Goal: Obtain resource: Obtain resource

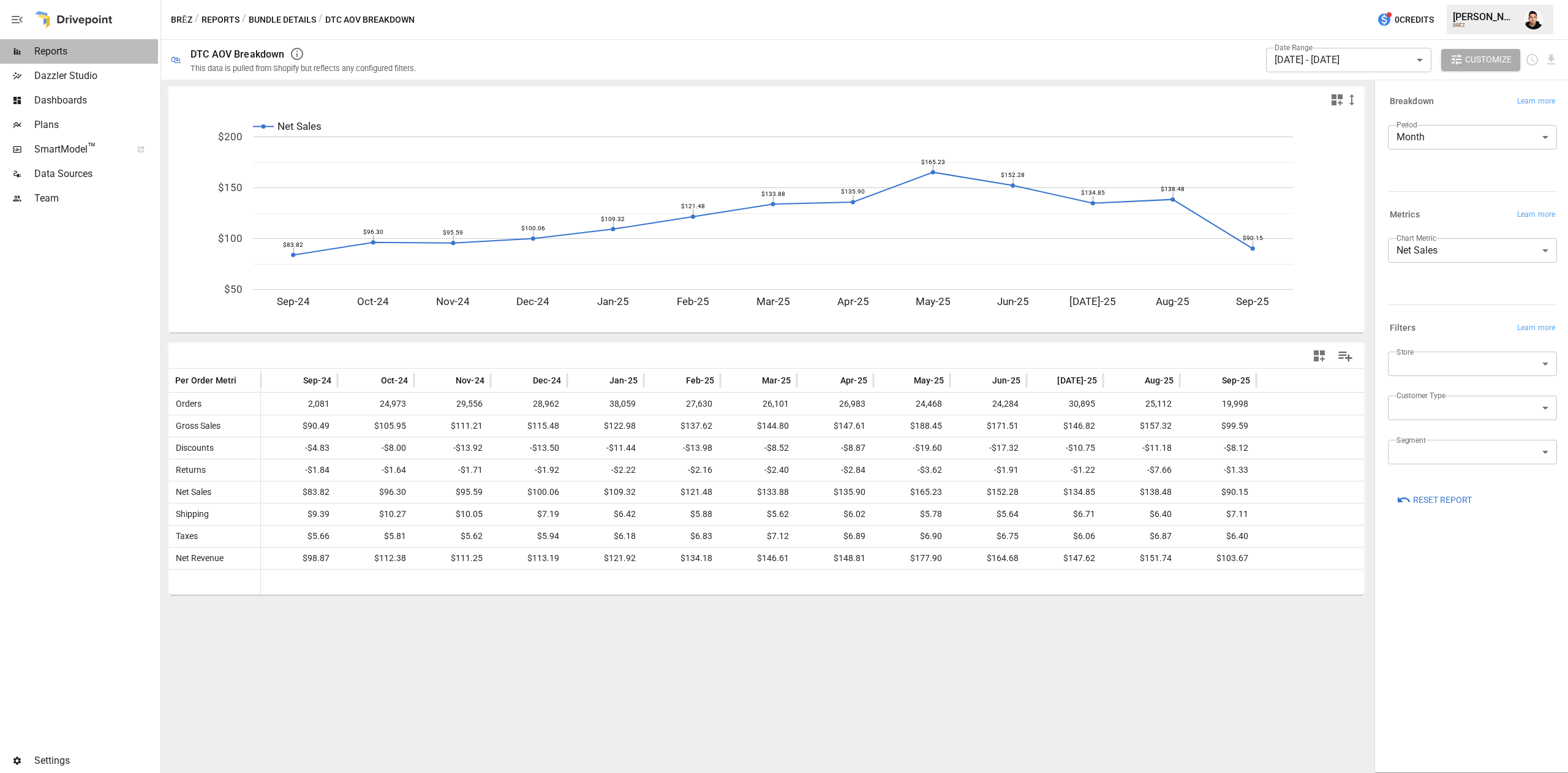
click at [76, 51] on span "Reports" at bounding box center [96, 51] width 124 height 15
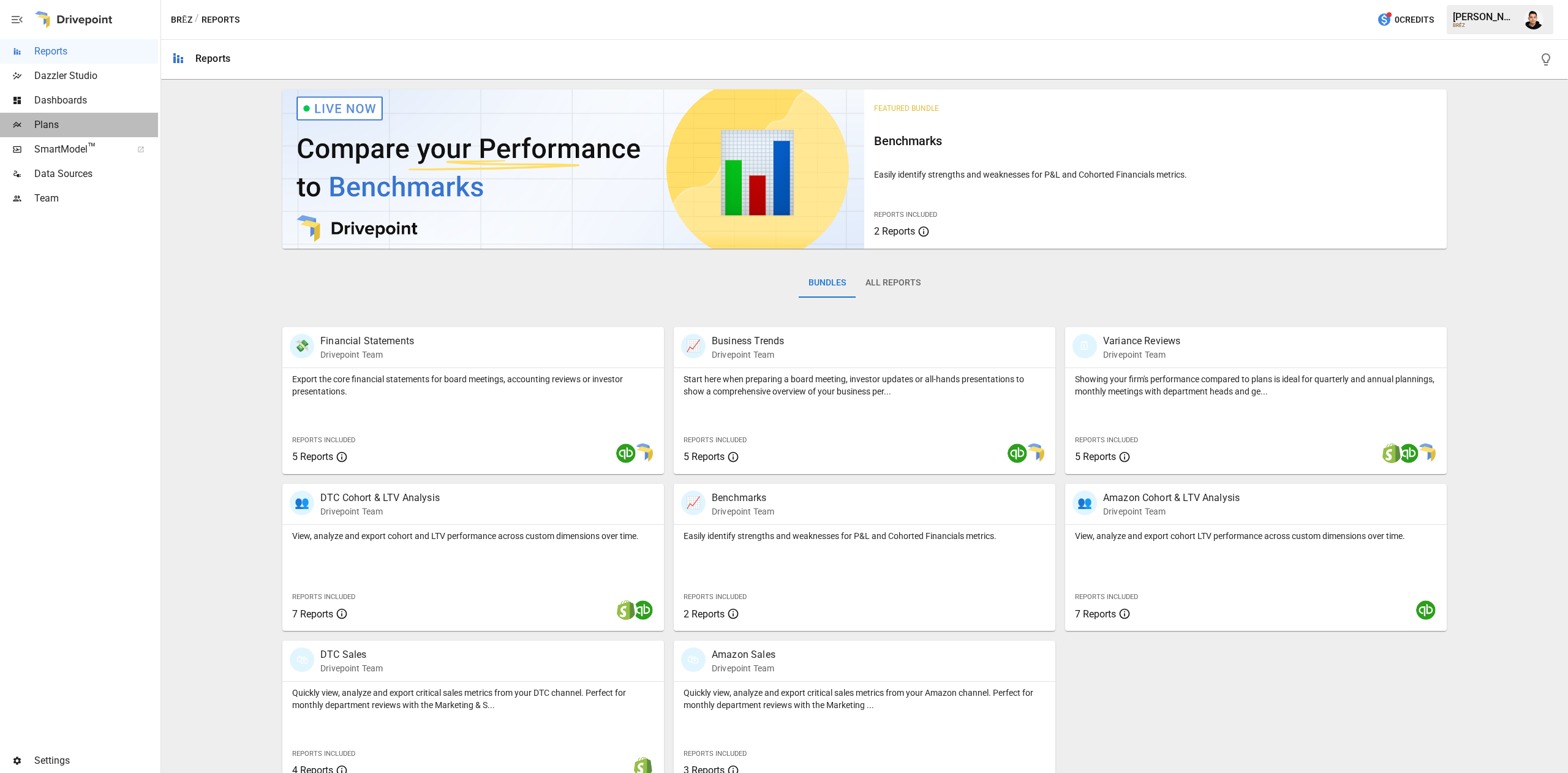
click at [68, 134] on div "Plans" at bounding box center [79, 125] width 158 height 24
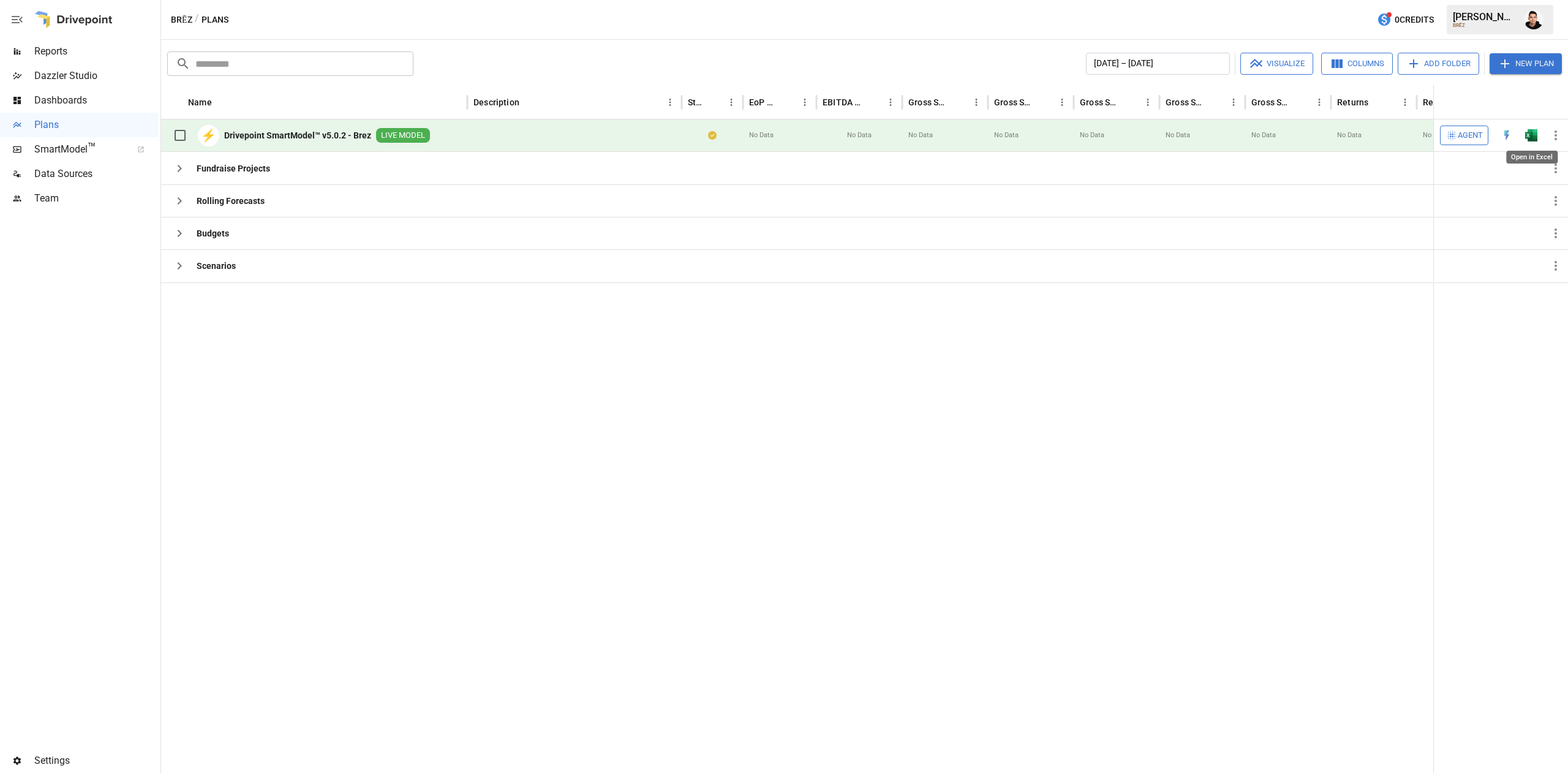
click at [1529, 137] on img "Open in Excel" at bounding box center [1531, 135] width 12 height 12
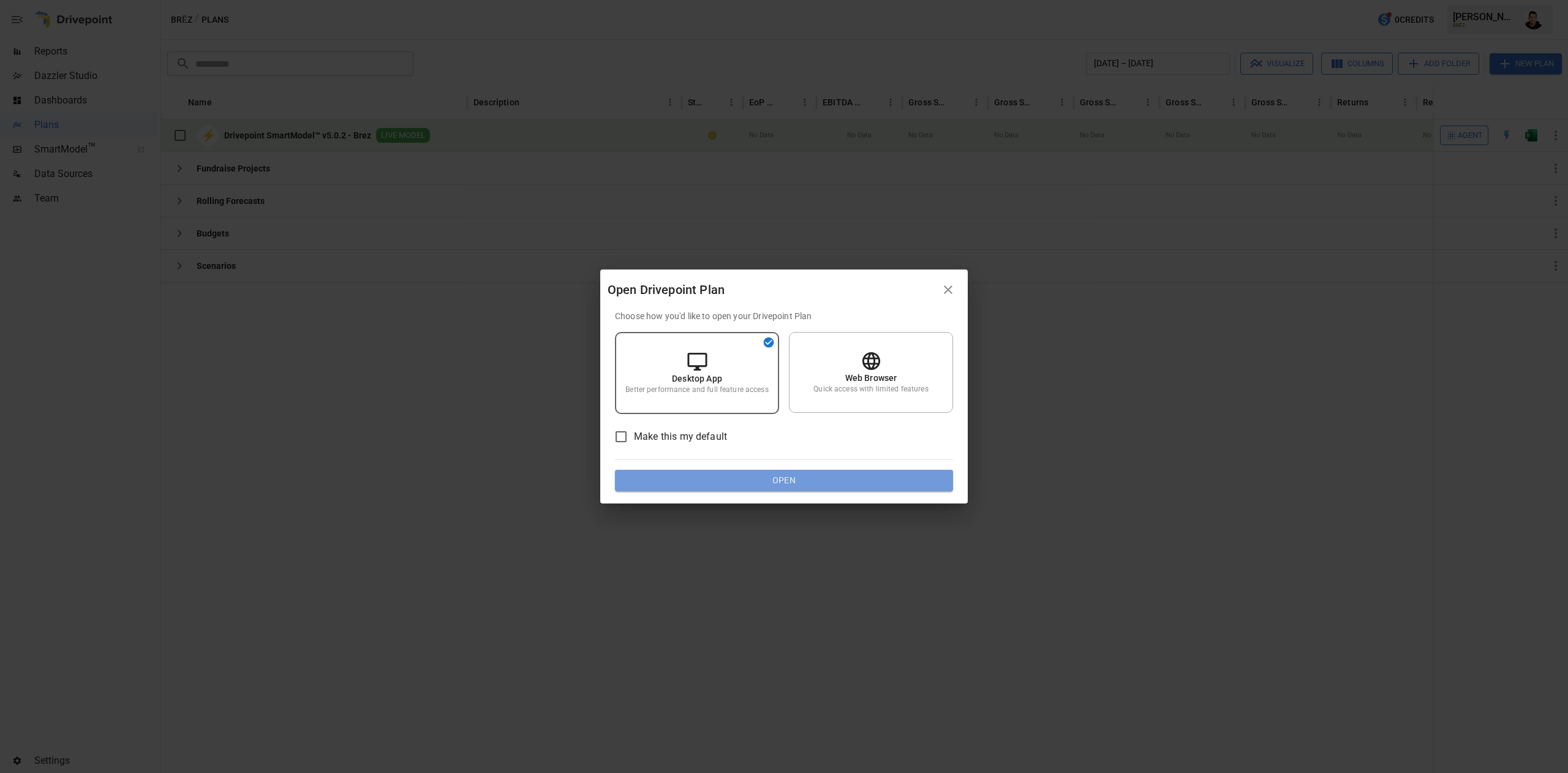
click at [748, 470] on button "Open" at bounding box center [784, 481] width 338 height 22
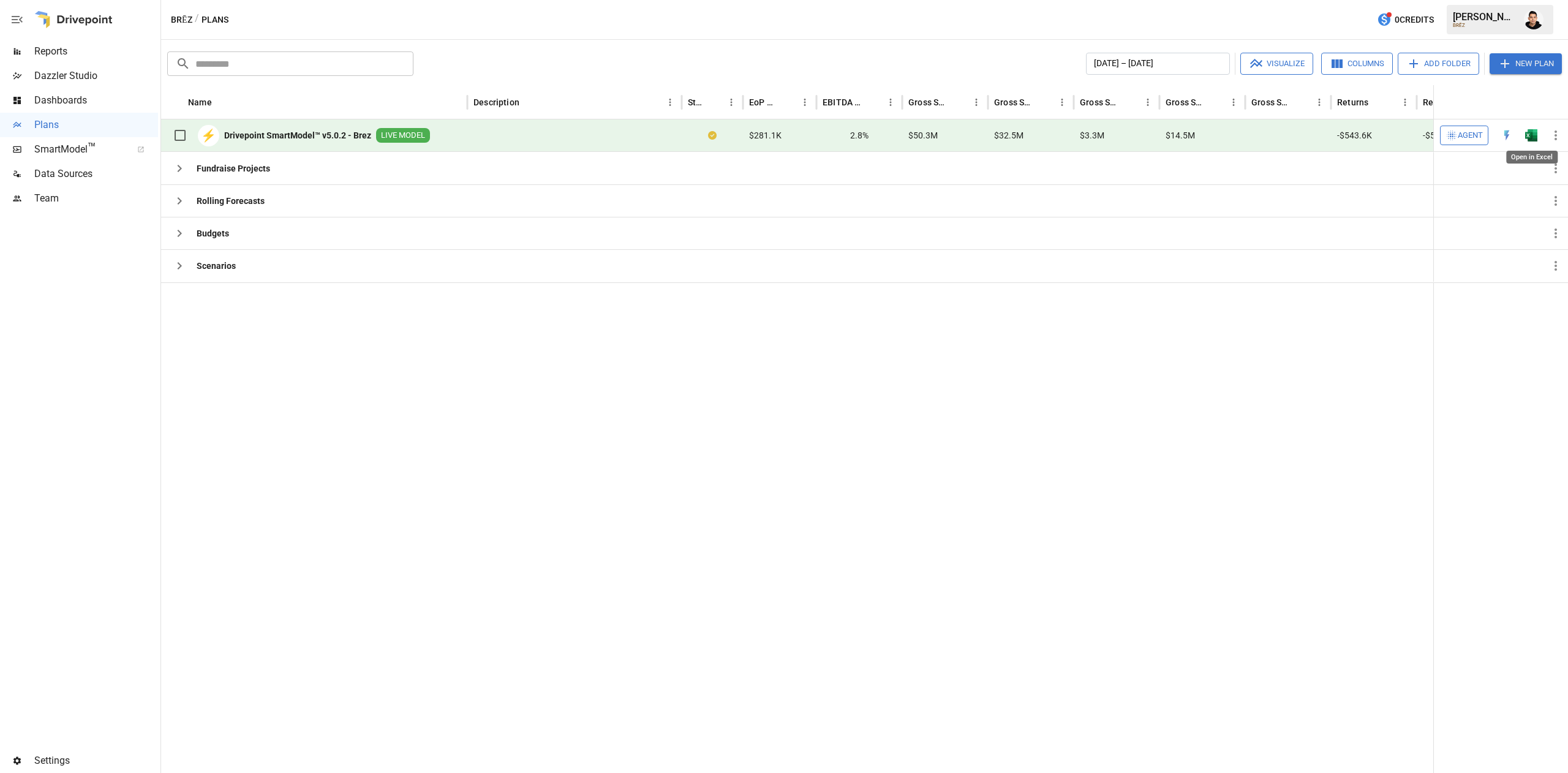
click at [1537, 133] on img "Open in Excel" at bounding box center [1531, 135] width 12 height 12
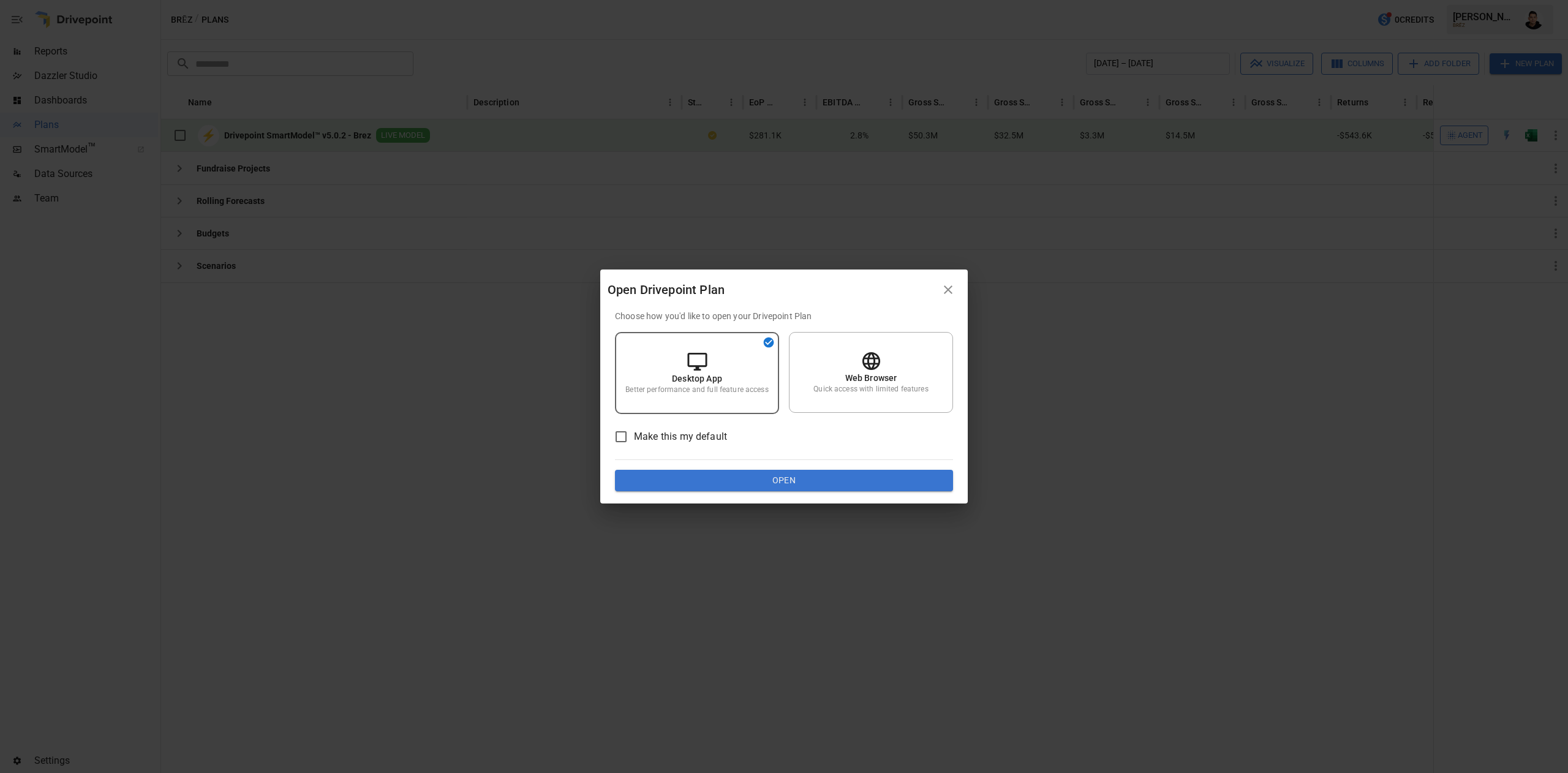
click at [777, 484] on button "Open" at bounding box center [784, 481] width 338 height 22
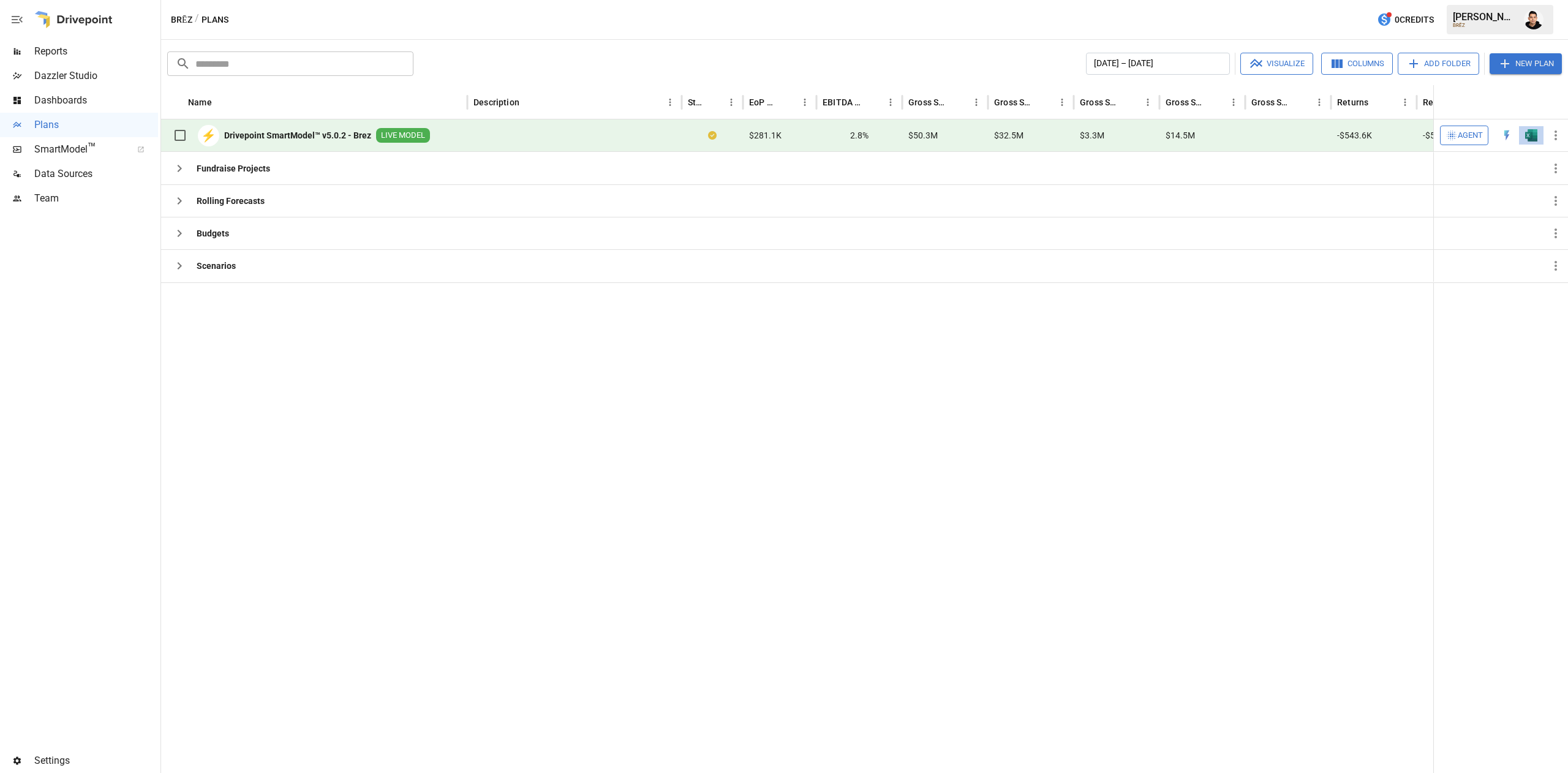
click at [1524, 137] on button "button" at bounding box center [1531, 135] width 39 height 19
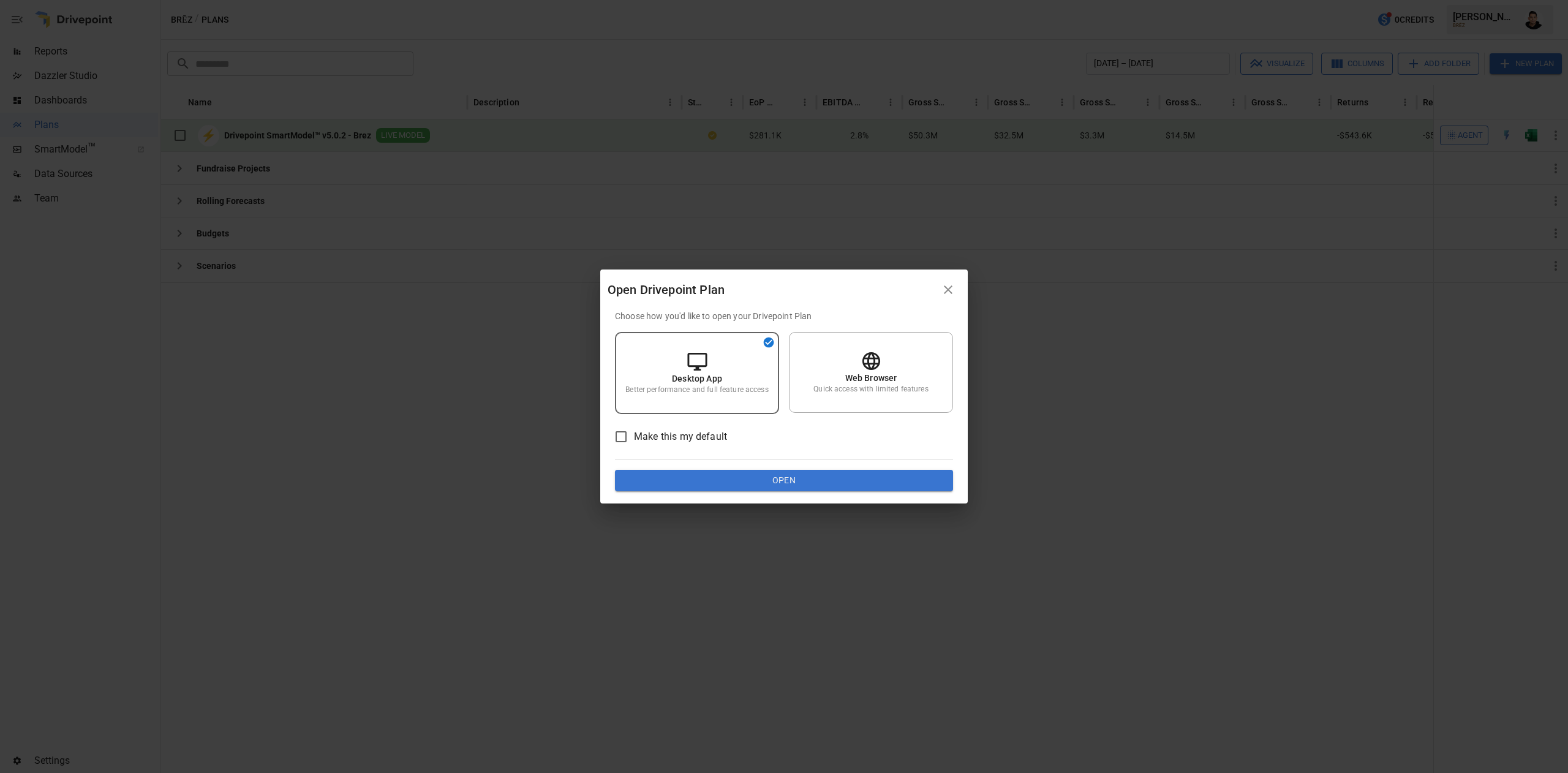
click at [763, 472] on button "Open" at bounding box center [784, 481] width 338 height 22
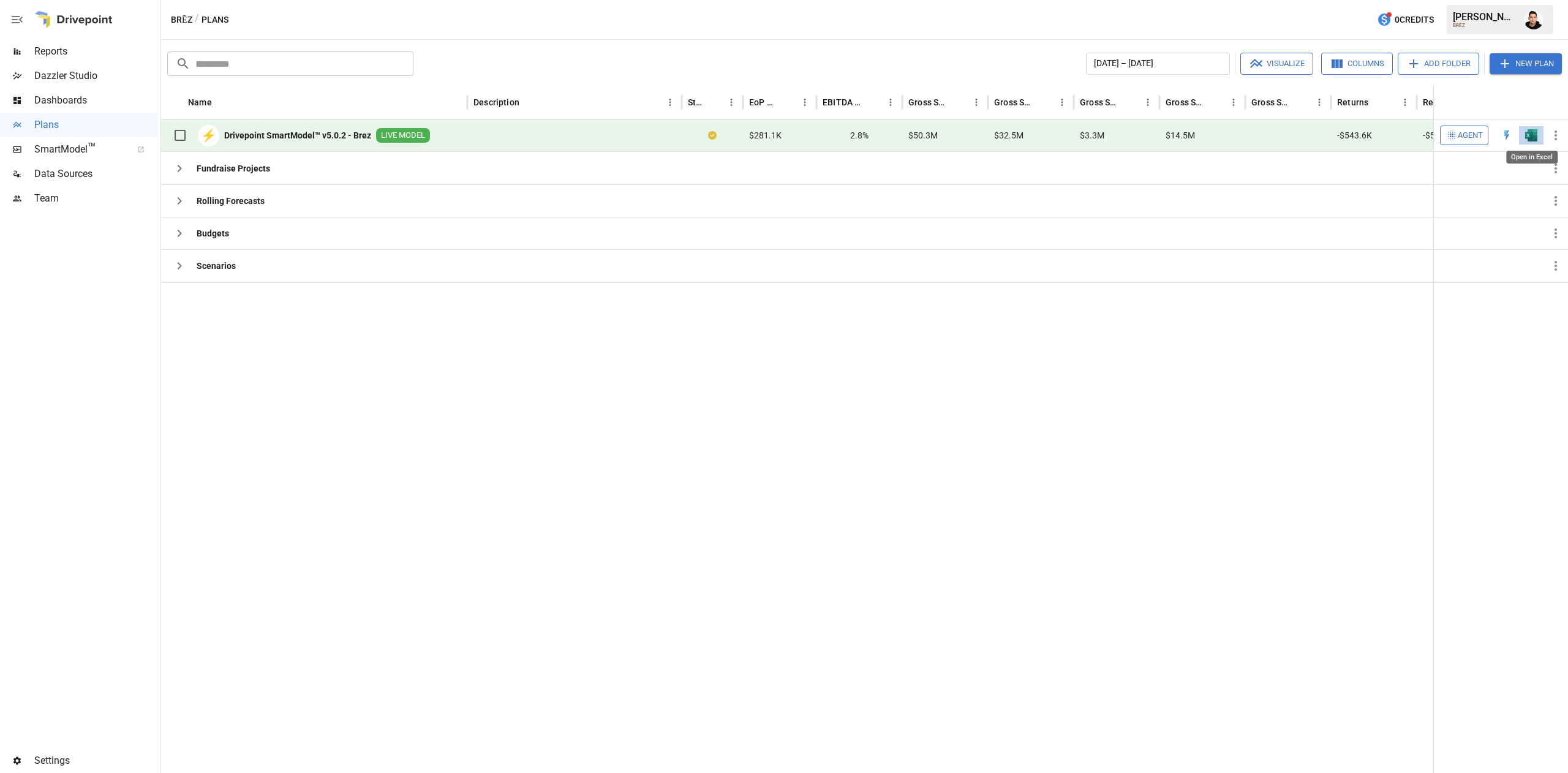
click at [1527, 133] on img "Open in Excel" at bounding box center [1531, 135] width 12 height 12
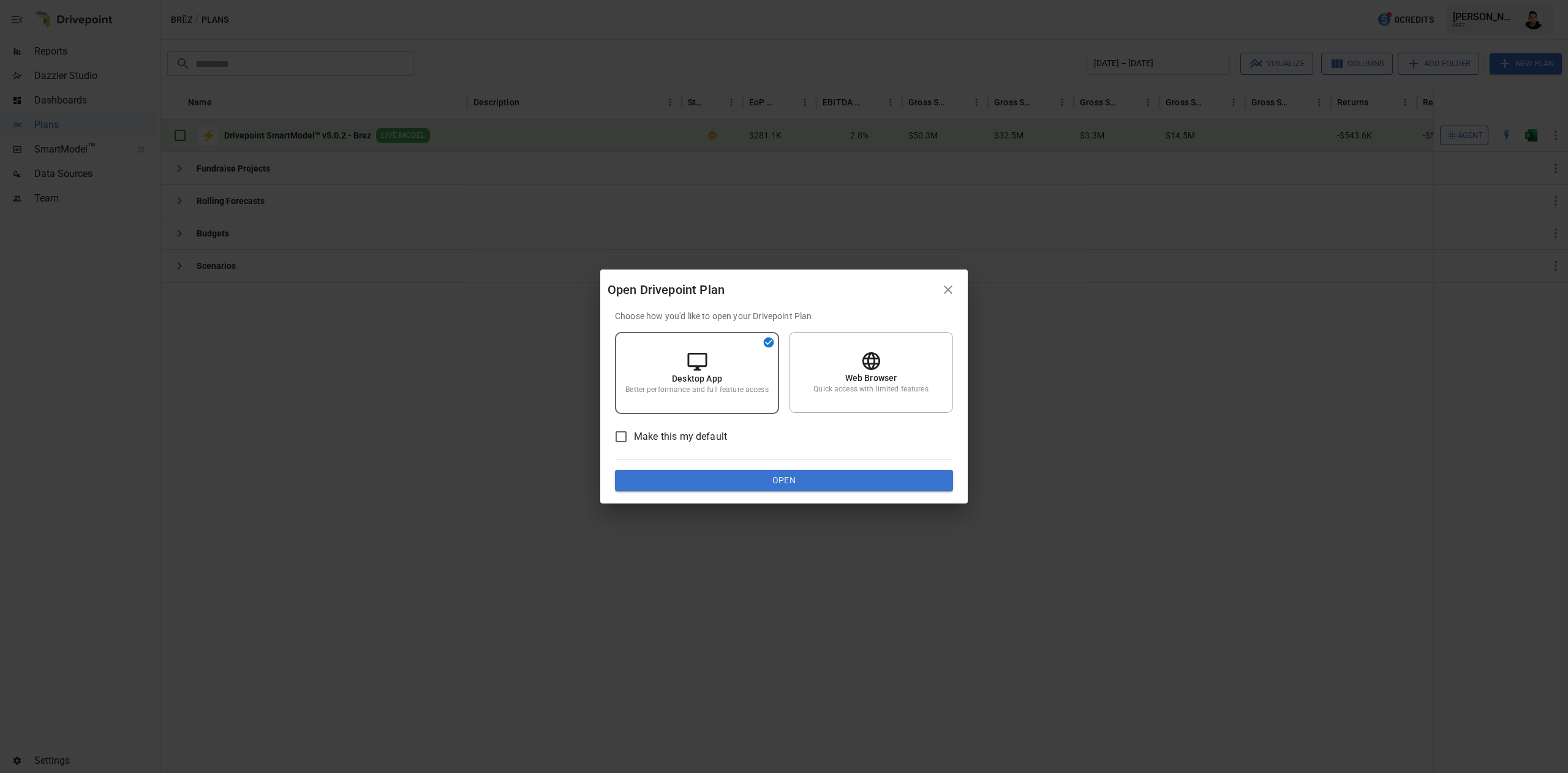
click at [870, 465] on div "Choose how you'd like to open your Drivepoint Plan Desktop App Better performan…" at bounding box center [784, 400] width 338 height 182
click at [853, 473] on button "Open" at bounding box center [784, 481] width 338 height 22
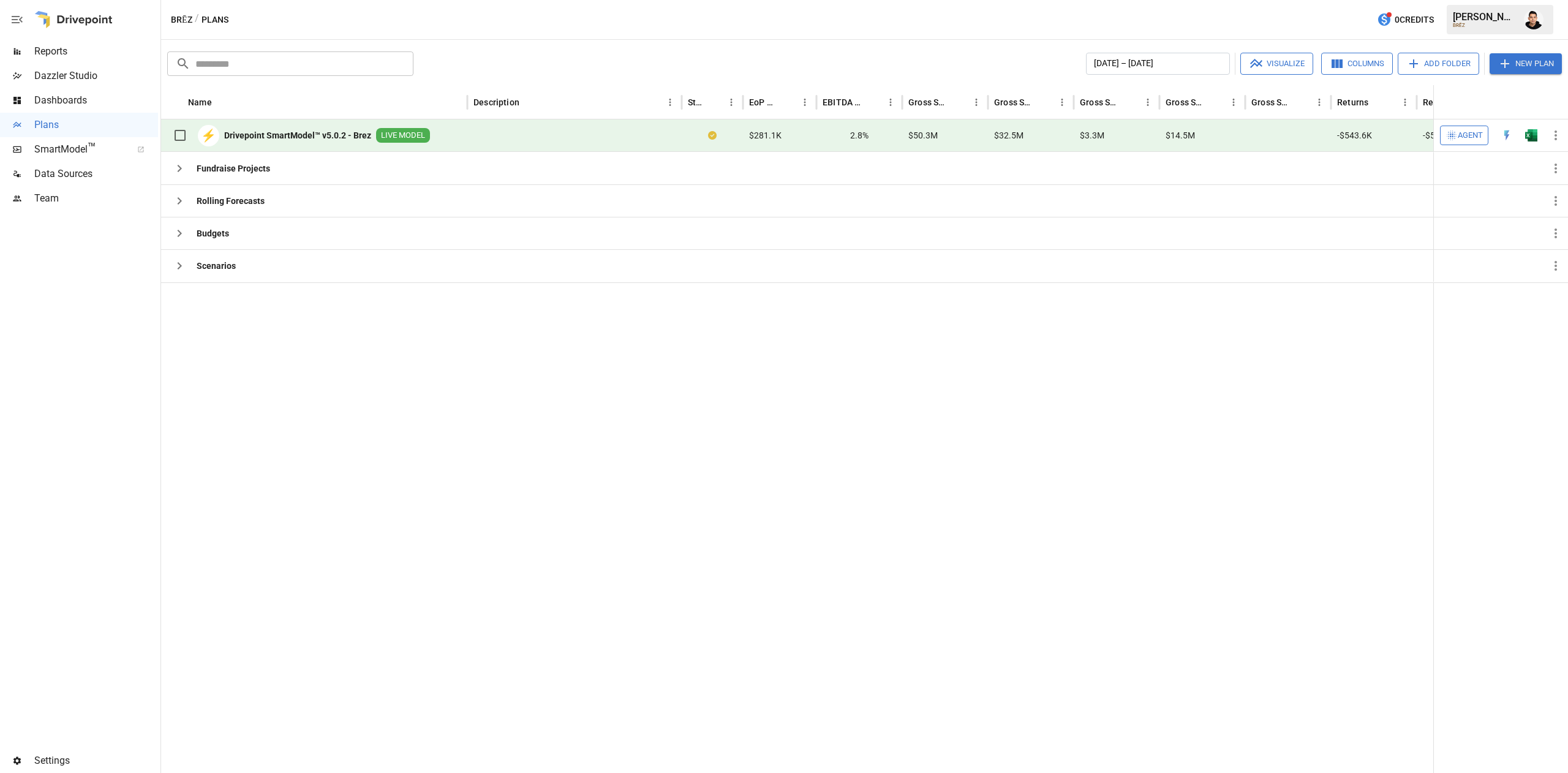
click at [1530, 142] on button "button" at bounding box center [1531, 135] width 39 height 19
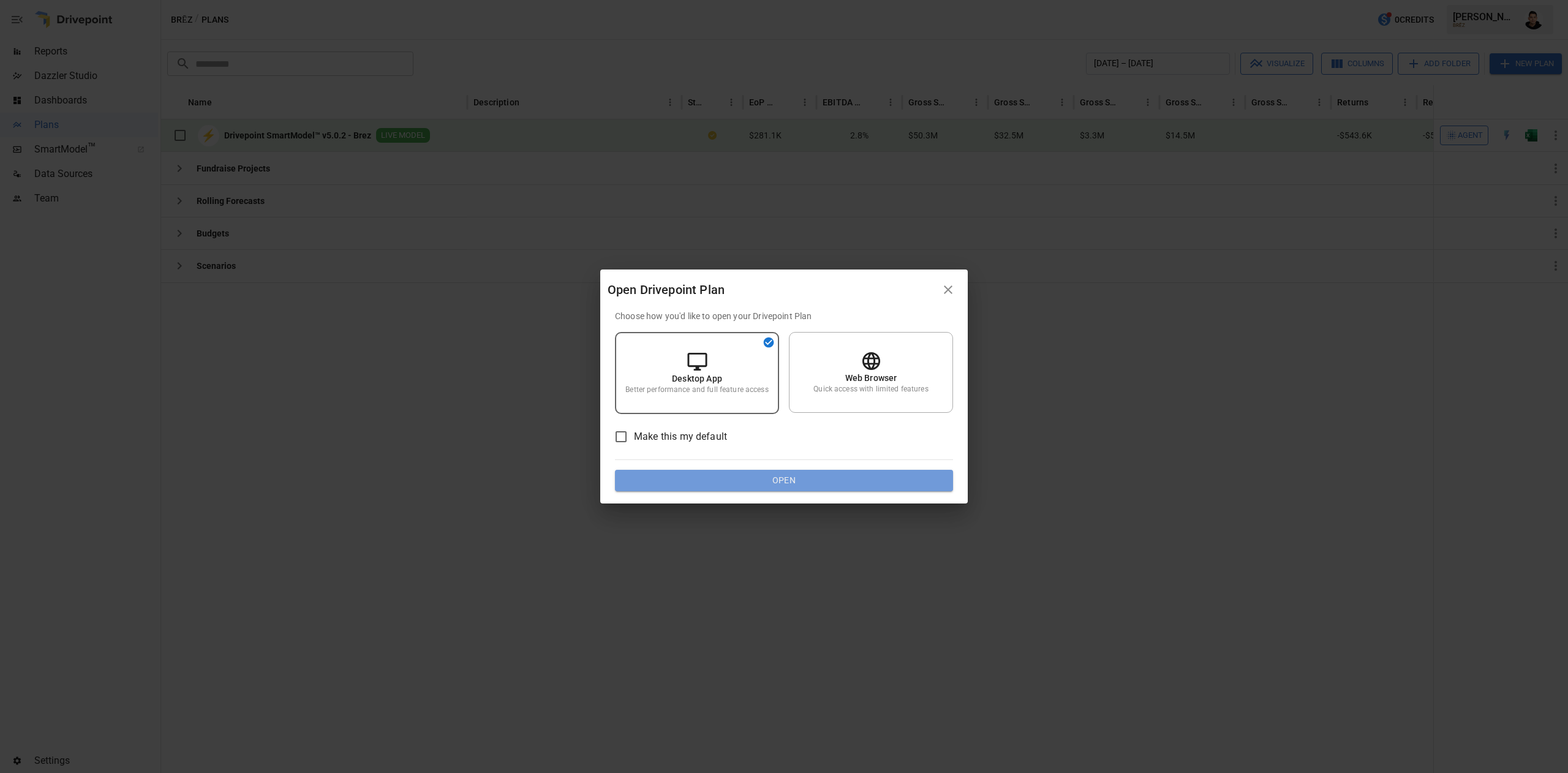
click at [758, 480] on button "Open" at bounding box center [784, 481] width 338 height 22
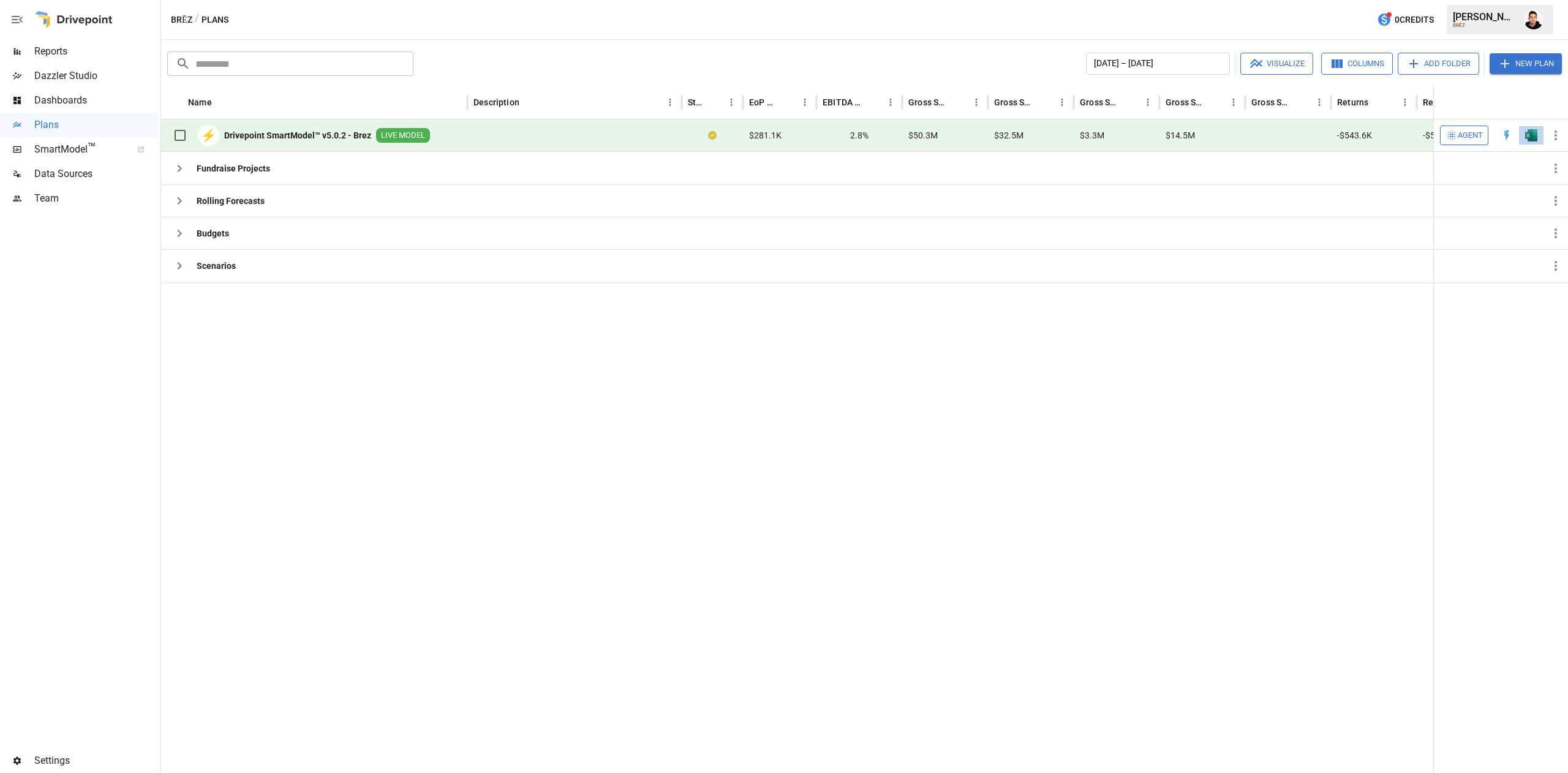
click at [1541, 133] on button "button" at bounding box center [1531, 135] width 39 height 19
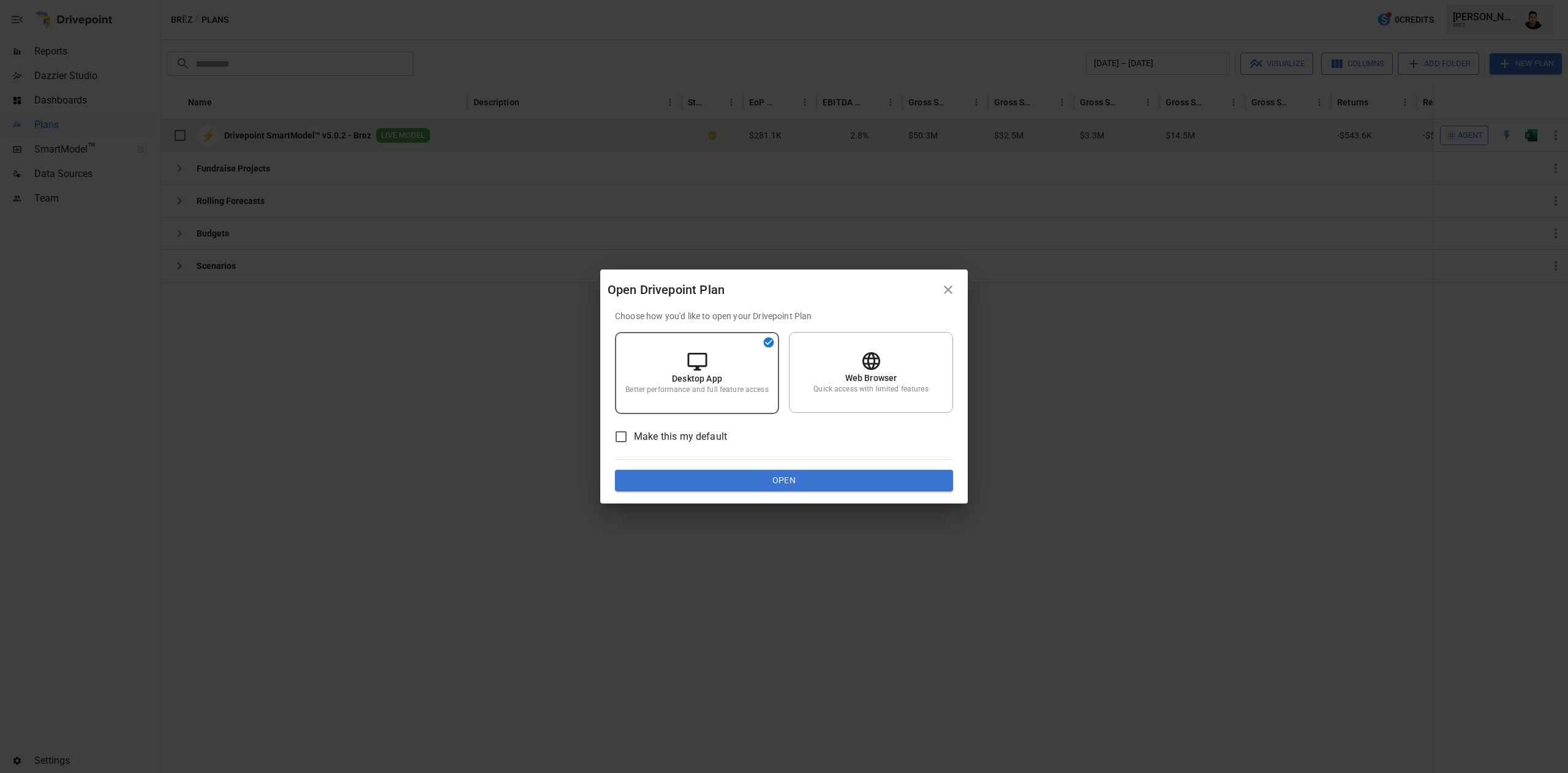
click at [719, 461] on div "Choose how you'd like to open your Drivepoint Plan Desktop App Better performan…" at bounding box center [784, 400] width 338 height 182
click at [734, 477] on button "Open" at bounding box center [784, 481] width 338 height 22
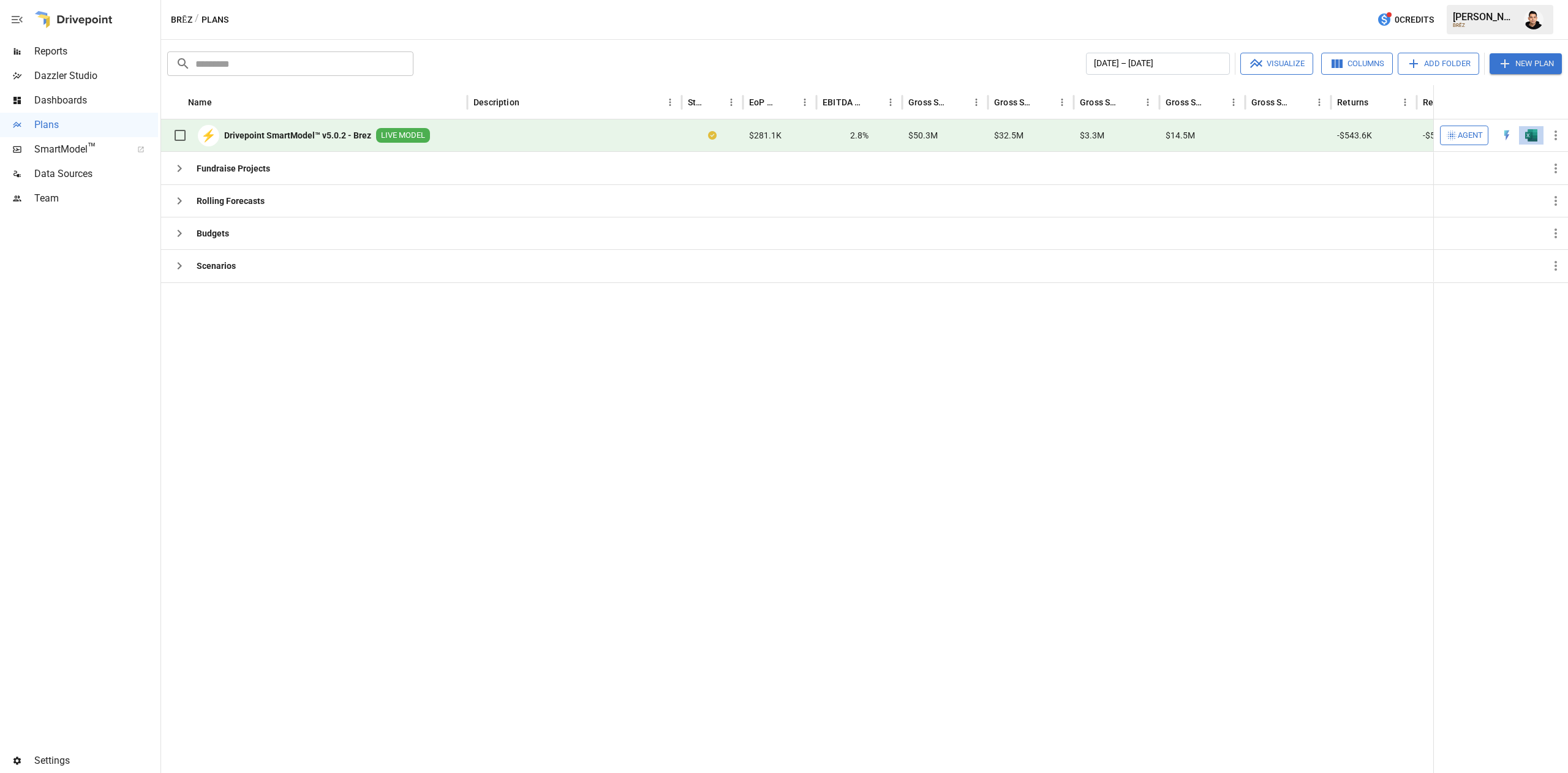
click at [1535, 129] on img "Open in Excel" at bounding box center [1531, 135] width 12 height 12
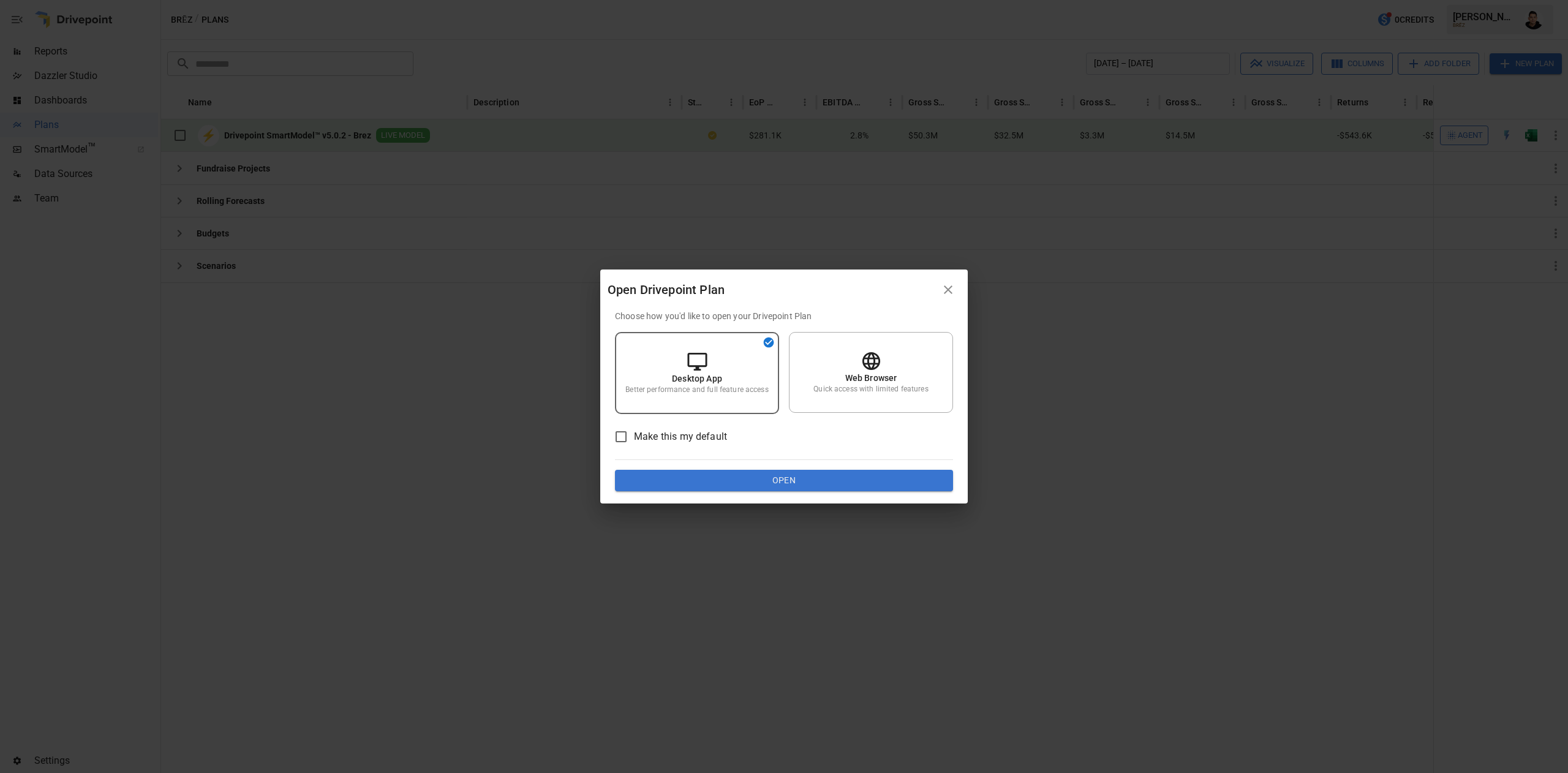
click at [806, 485] on button "Open" at bounding box center [784, 481] width 338 height 22
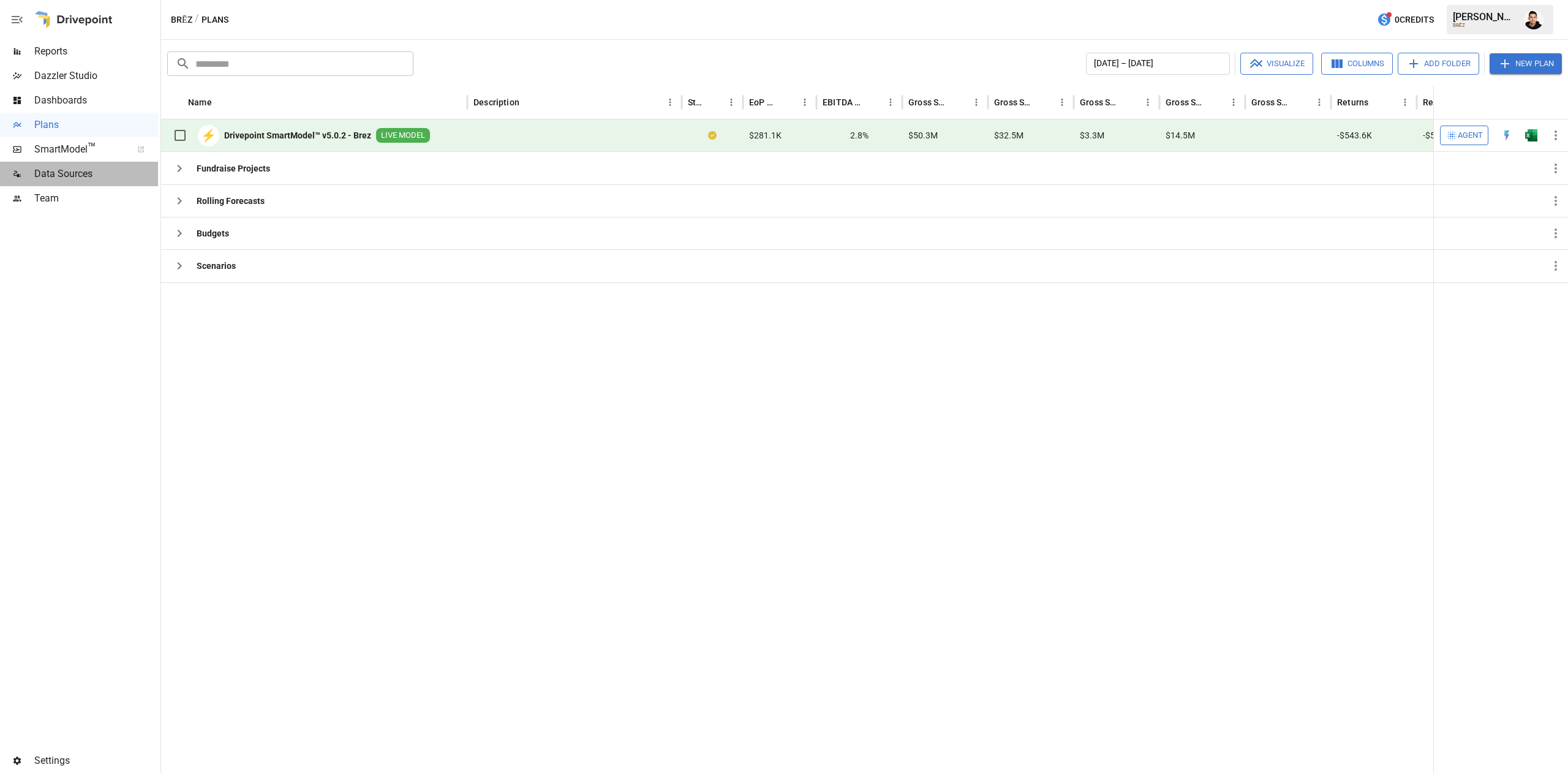
click at [81, 169] on span "Data Sources" at bounding box center [96, 174] width 124 height 15
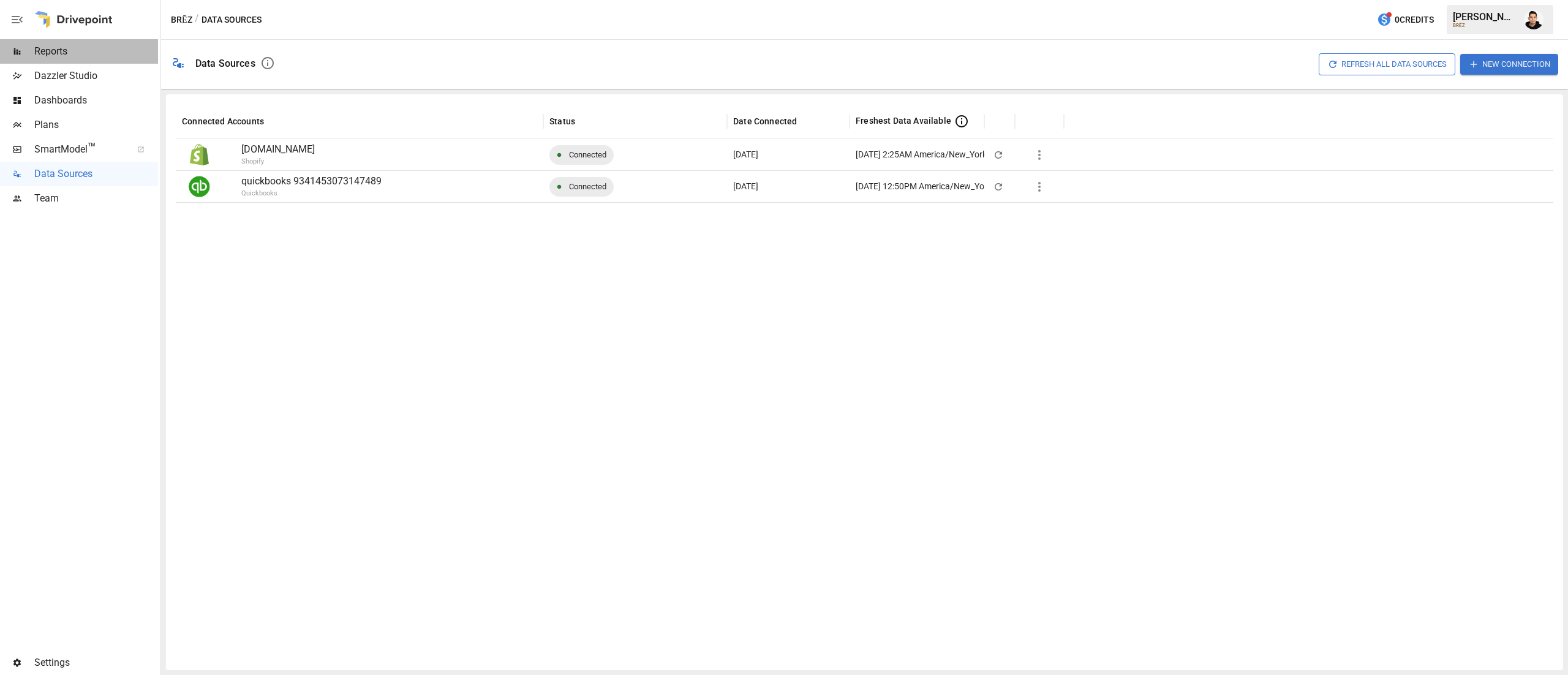
click at [63, 46] on span "Reports" at bounding box center [96, 51] width 124 height 15
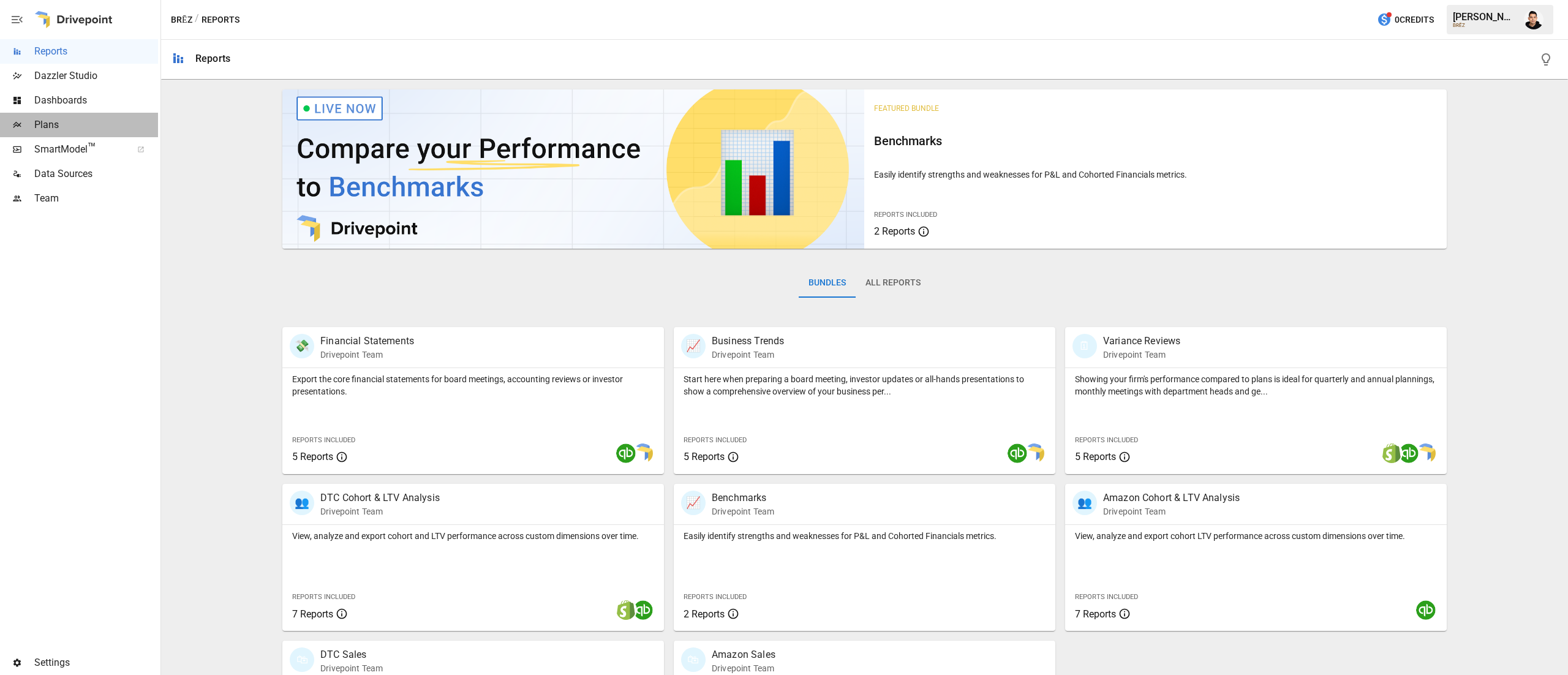
click at [91, 125] on span "Plans" at bounding box center [96, 125] width 124 height 15
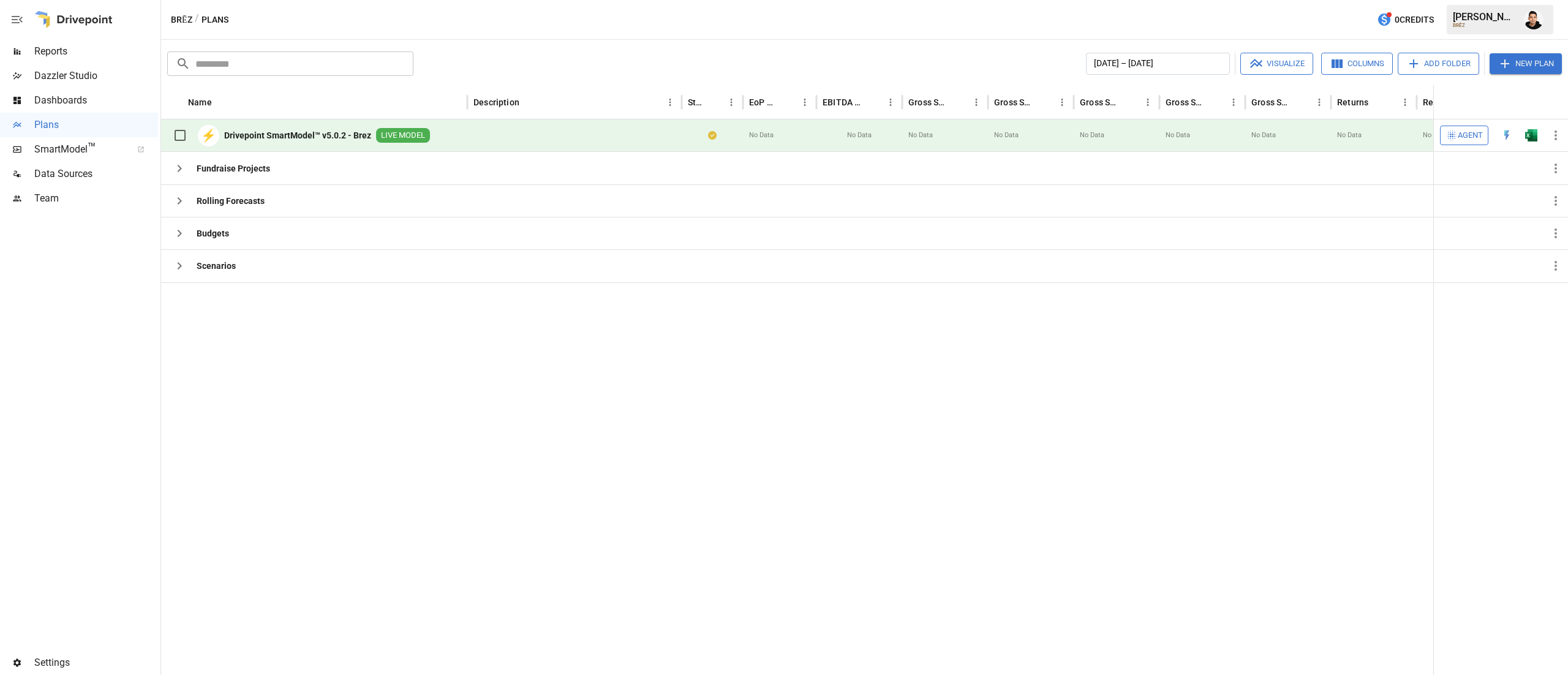
click at [1532, 145] on div at bounding box center [1531, 136] width 24 height 33
click at [1541, 130] on button "button" at bounding box center [1531, 135] width 39 height 19
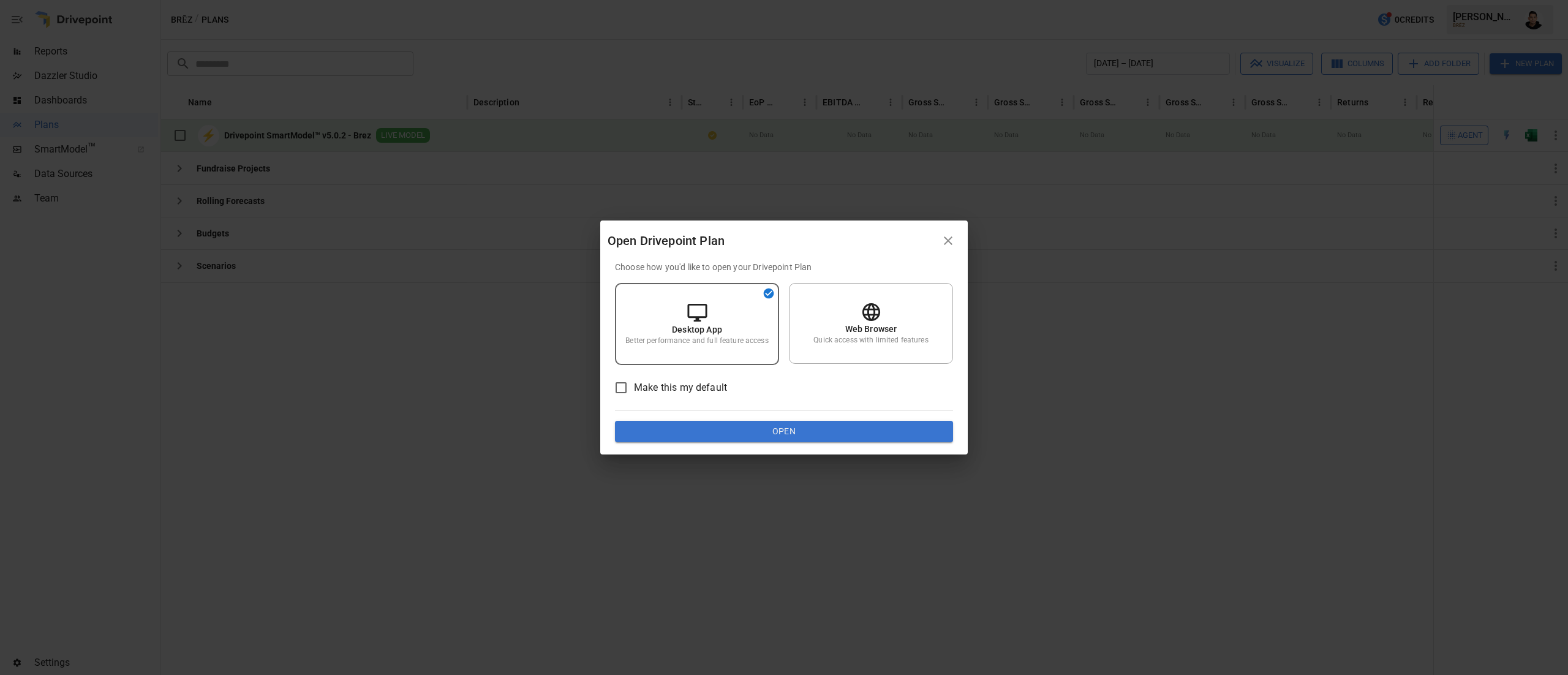
click at [794, 422] on button "Open" at bounding box center [784, 431] width 338 height 22
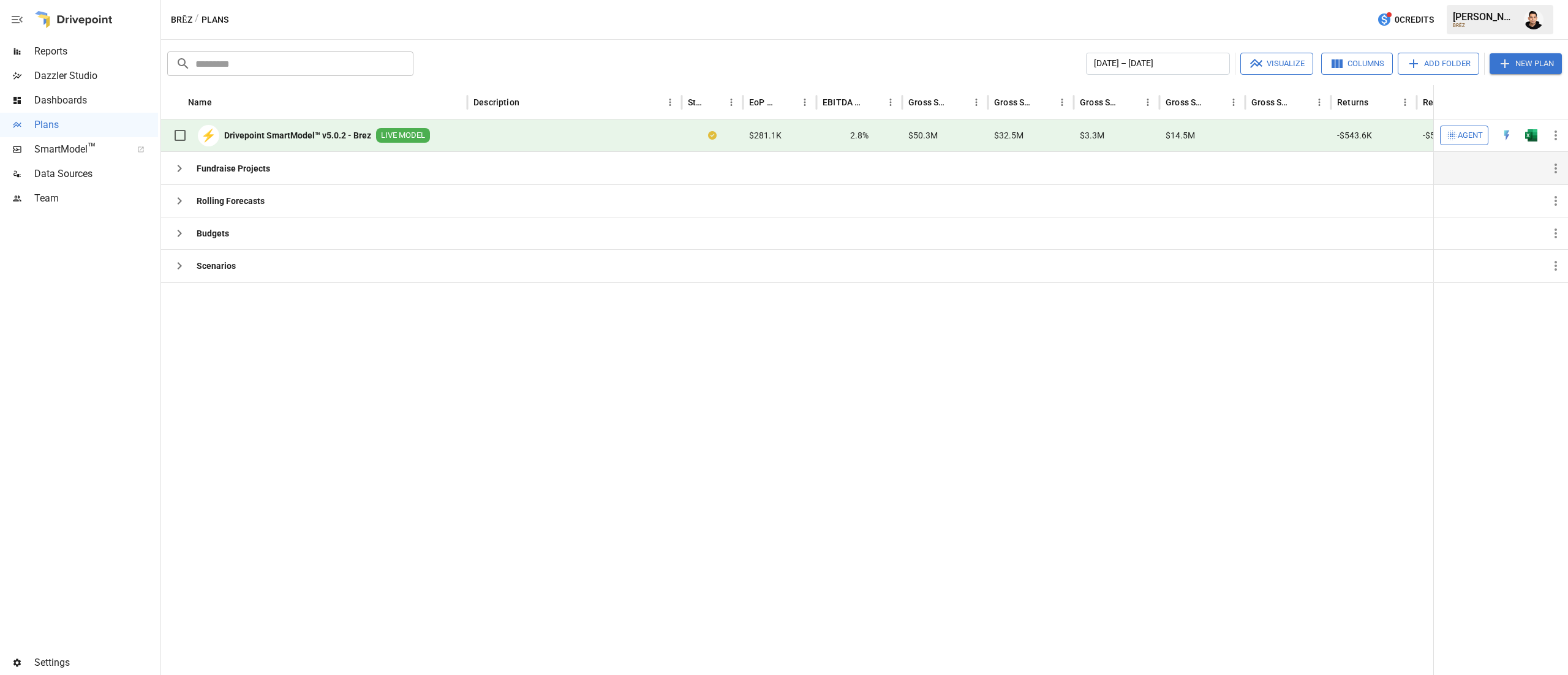
click at [1512, 126] on button "button" at bounding box center [1531, 135] width 39 height 19
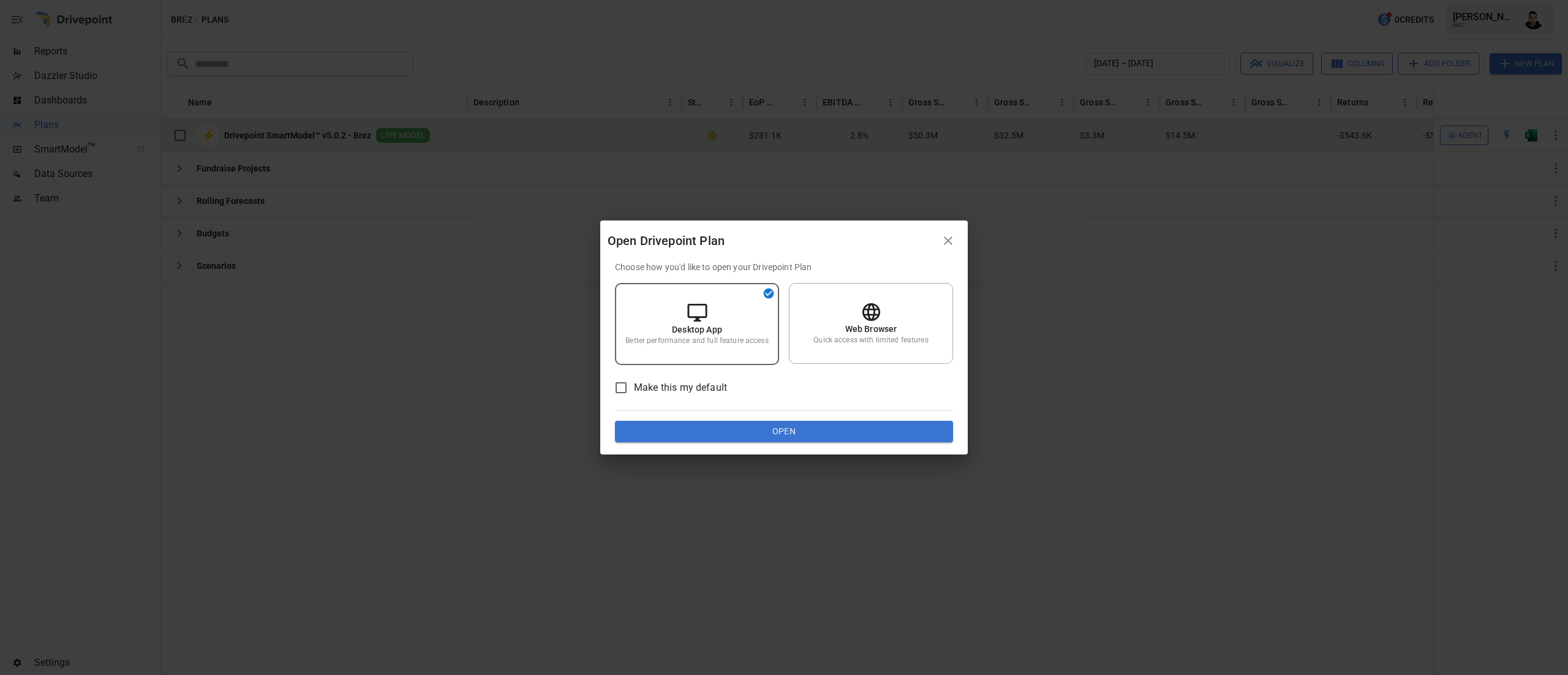
click at [741, 431] on button "Open" at bounding box center [784, 431] width 338 height 22
